Goal: Check status

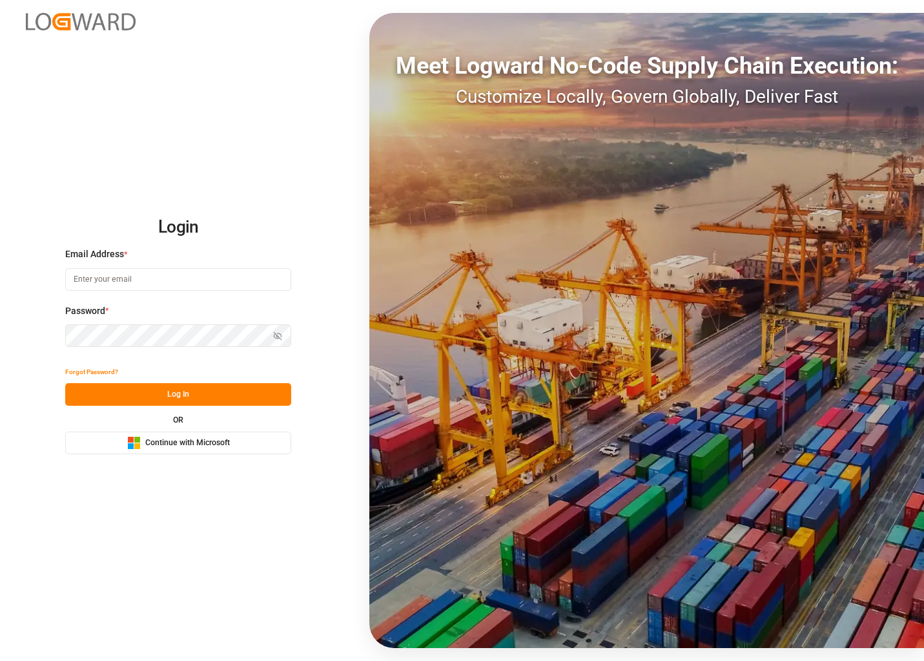
click at [167, 446] on span "Continue with Microsoft" at bounding box center [187, 443] width 85 height 12
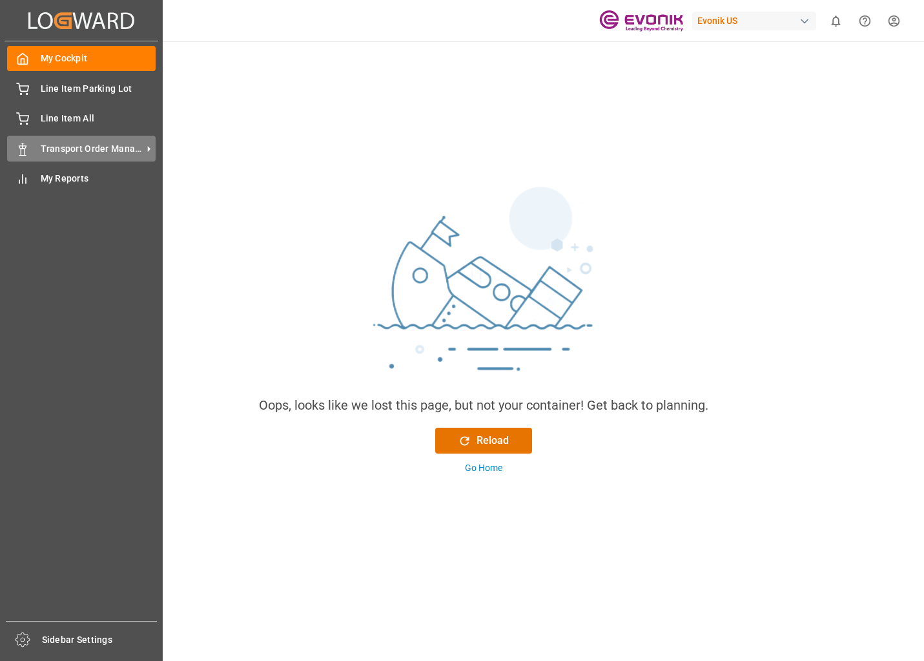
click at [37, 150] on div "Transport Order Management Transport Order Management" at bounding box center [81, 148] width 149 height 25
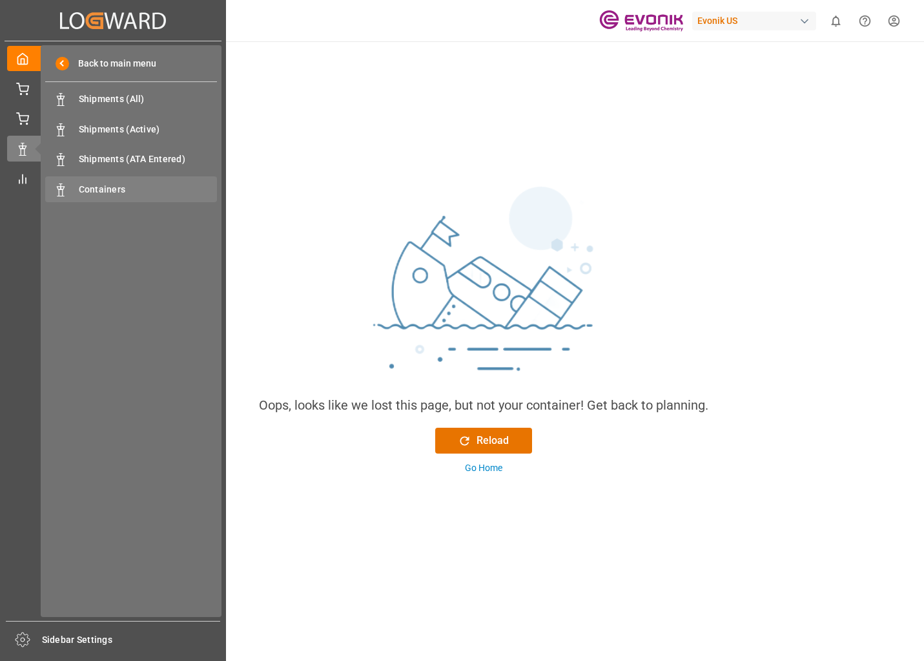
click at [72, 183] on div "Containers Containers" at bounding box center [131, 188] width 172 height 25
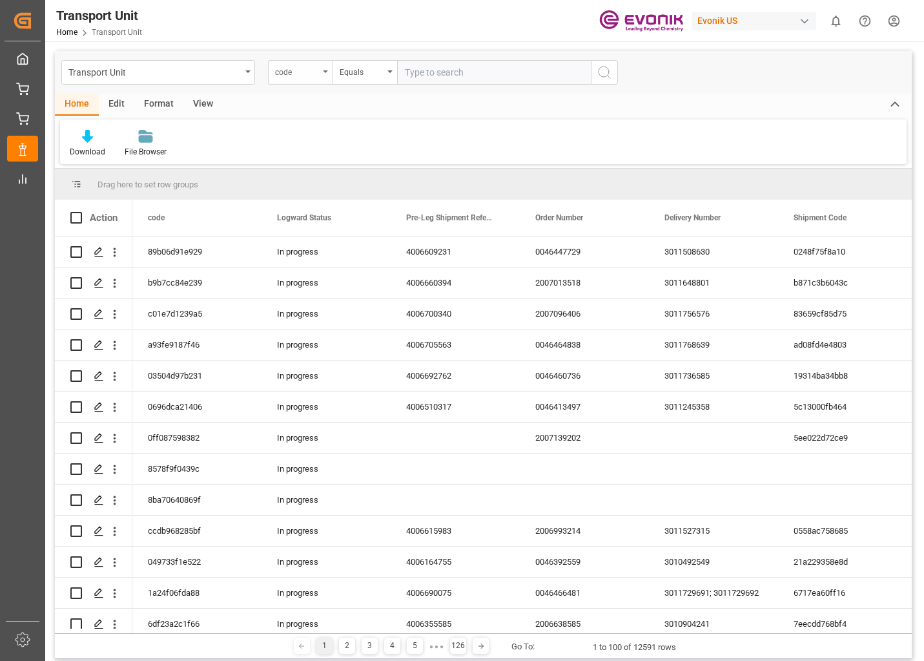
click at [323, 72] on div "code" at bounding box center [300, 72] width 65 height 25
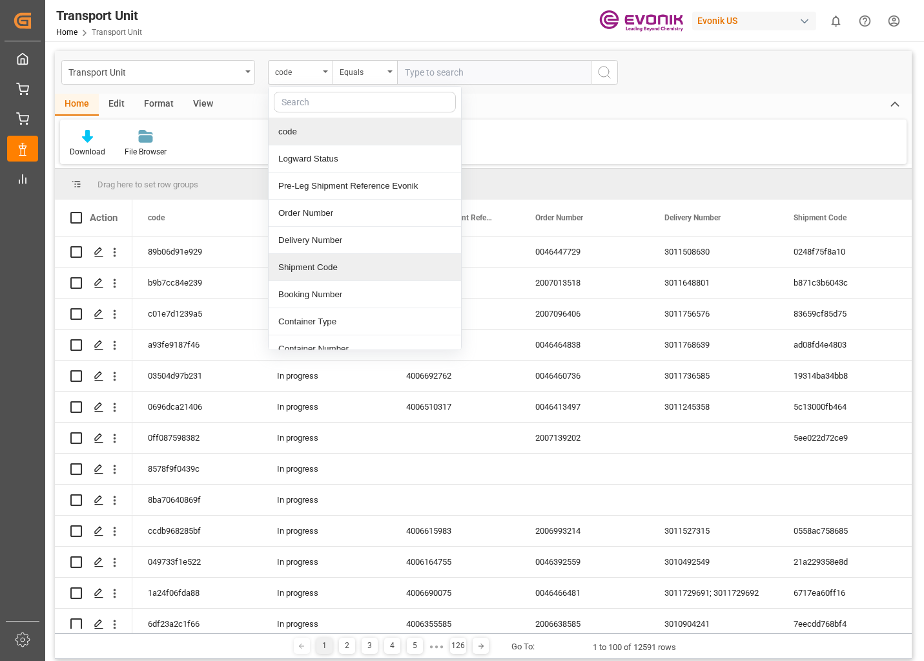
scroll to position [65, 0]
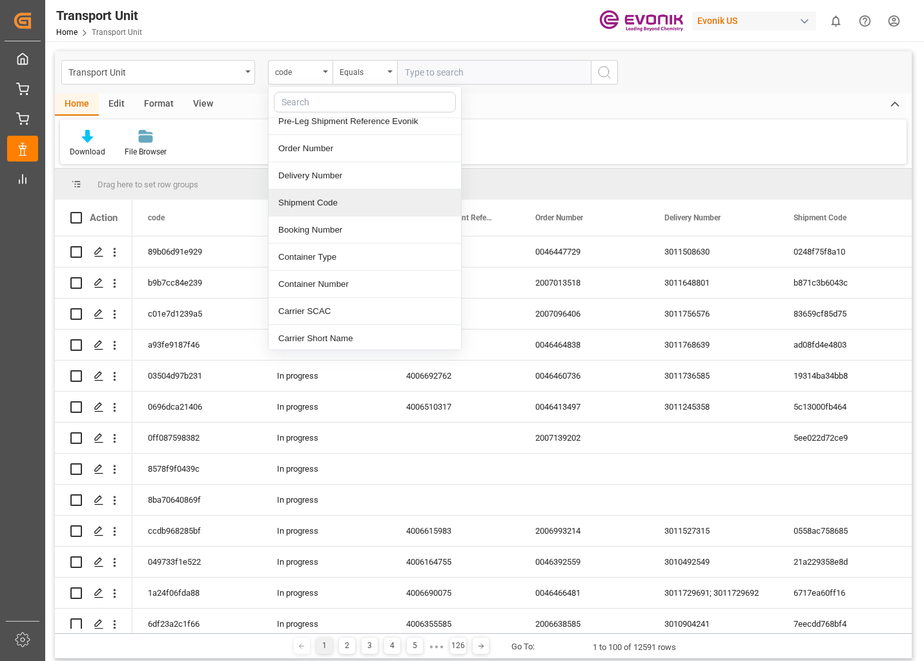
click at [297, 278] on div "Container Number" at bounding box center [365, 284] width 192 height 27
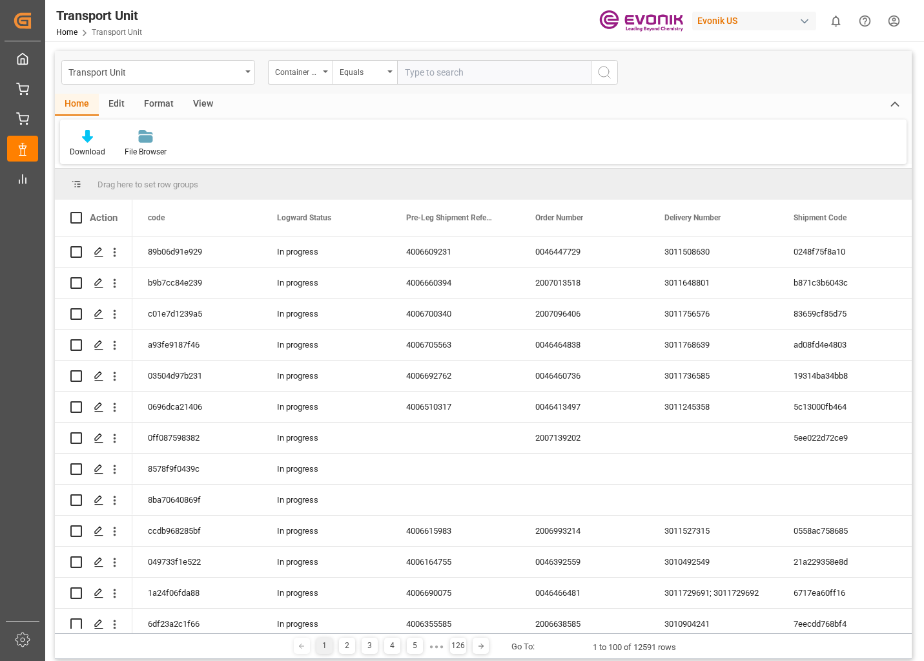
click at [431, 68] on input "text" at bounding box center [494, 72] width 194 height 25
type input "MSMU7407843"
